Goal: Navigation & Orientation: Understand site structure

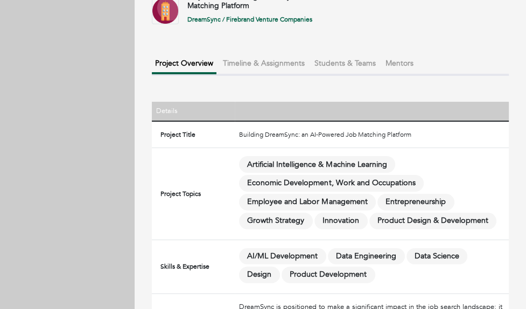
scroll to position [37, 0]
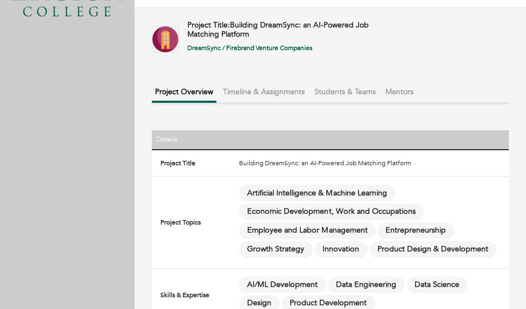
click at [263, 87] on button "Timeline & Assignments" at bounding box center [264, 92] width 88 height 18
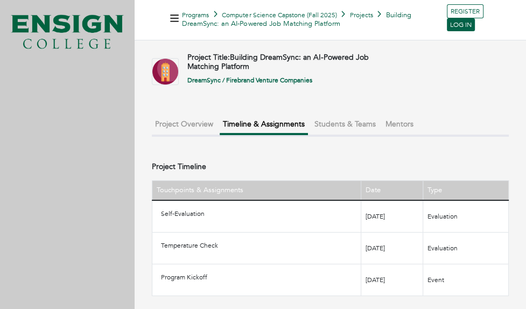
scroll to position [3, 0]
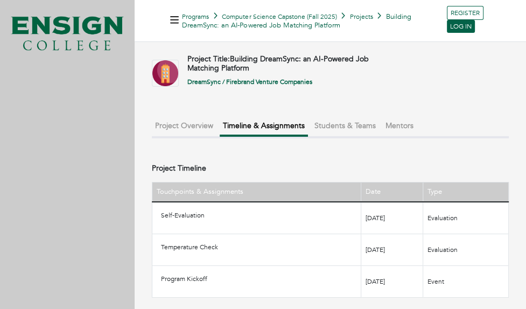
click at [342, 138] on div "Project Title: Building DreamSync: an AI-Powered Job Matching Platform DreamSyn…" at bounding box center [330, 176] width 357 height 243
click at [344, 119] on button "Students & Teams" at bounding box center [345, 126] width 68 height 18
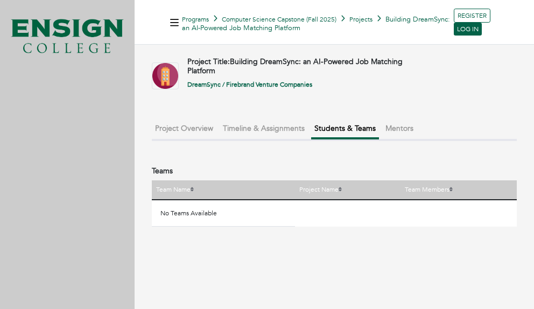
click at [396, 119] on button "Mentors" at bounding box center [399, 128] width 34 height 18
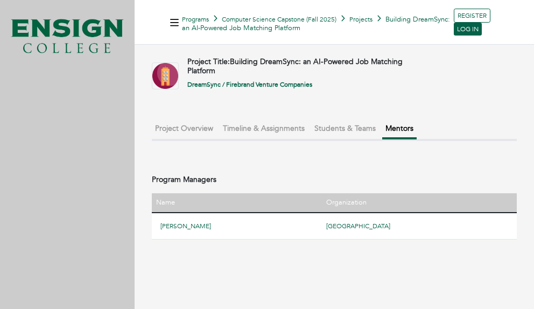
click at [286, 132] on button "Timeline & Assignments" at bounding box center [264, 128] width 88 height 18
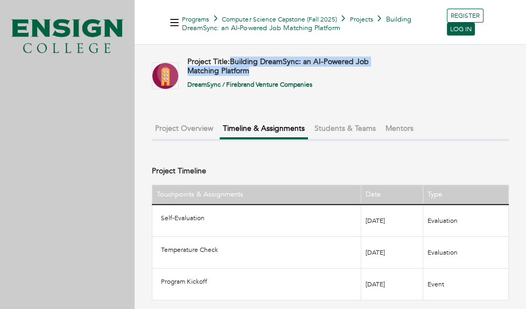
drag, startPoint x: 232, startPoint y: 62, endPoint x: 272, endPoint y: 72, distance: 40.9
click at [272, 72] on h4 "Project Title: Building DreamSync: an AI-Powered Job Matching Platform" at bounding box center [294, 67] width 214 height 18
copy span "Building DreamSync: an AI-Powered Job Matching Platform"
